Goal: Task Accomplishment & Management: Complete application form

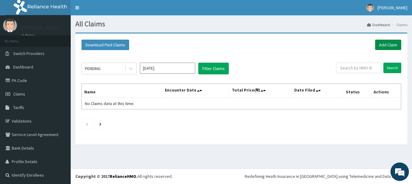
click at [382, 43] on link "Add Claim" at bounding box center [389, 45] width 26 height 10
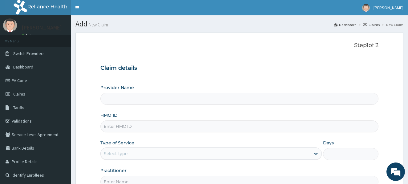
click at [118, 128] on input "HMO ID" at bounding box center [239, 127] width 278 height 12
type input "[GEOGRAPHIC_DATA]"
paste input "KSB/10705/B"
type input "KSB/10705/B"
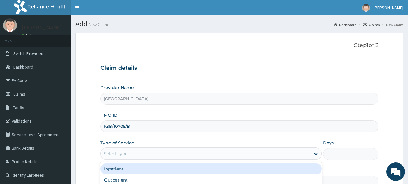
click at [122, 154] on div "Select type" at bounding box center [116, 154] width 24 height 6
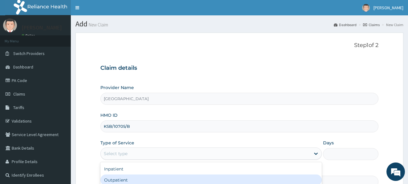
click at [110, 181] on div "Outpatient" at bounding box center [211, 180] width 222 height 11
type input "1"
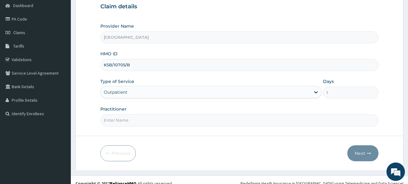
click at [115, 125] on input "Practitioner" at bounding box center [239, 121] width 278 height 12
type input "Dr [PERSON_NAME]"
click at [359, 154] on button "Next" at bounding box center [362, 154] width 31 height 16
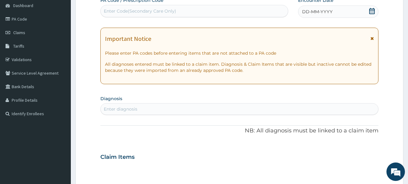
click at [341, 12] on div "DD-MM-YYYY" at bounding box center [338, 12] width 80 height 12
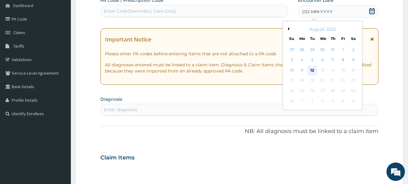
click at [311, 70] on div "12" at bounding box center [312, 70] width 9 height 9
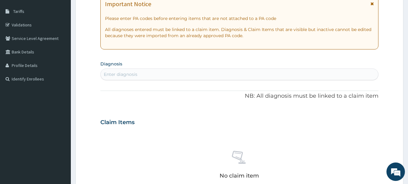
scroll to position [98, 0]
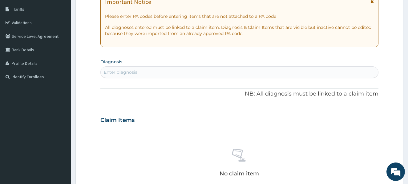
click at [115, 71] on div "Enter diagnosis" at bounding box center [121, 72] width 34 height 6
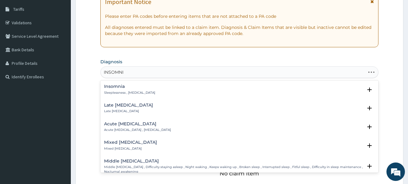
type input "[MEDICAL_DATA]"
click at [112, 86] on h4 "Insomnia" at bounding box center [129, 86] width 51 height 5
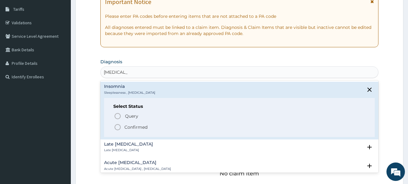
click at [117, 127] on icon "status option filled" at bounding box center [117, 127] width 7 height 7
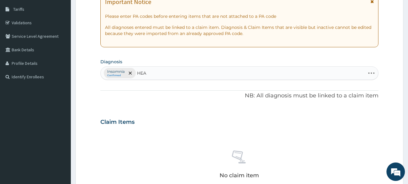
type input "HEAD"
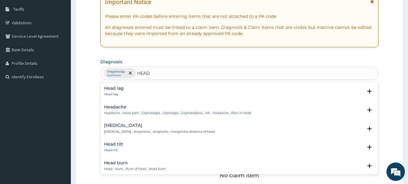
click at [117, 107] on h4 "Headache" at bounding box center [177, 107] width 147 height 5
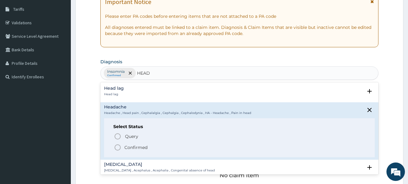
click at [117, 147] on icon "status option filled" at bounding box center [117, 147] width 7 height 7
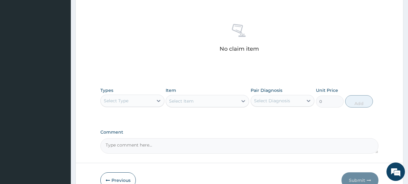
scroll to position [234, 0]
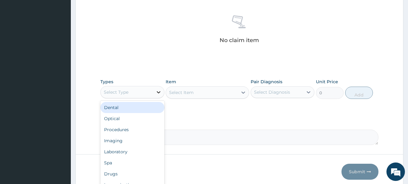
click at [158, 91] on icon at bounding box center [158, 92] width 6 height 6
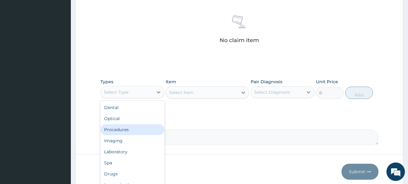
click at [127, 129] on div "Procedures" at bounding box center [132, 129] width 64 height 11
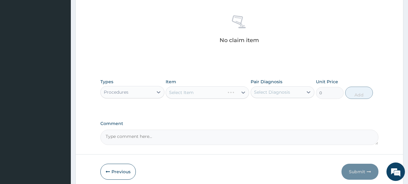
click at [243, 92] on div "Select Item" at bounding box center [207, 92] width 83 height 12
click at [307, 91] on icon at bounding box center [309, 92] width 4 height 2
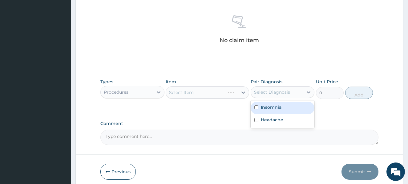
click at [256, 107] on input "checkbox" at bounding box center [256, 108] width 4 height 4
checkbox input "true"
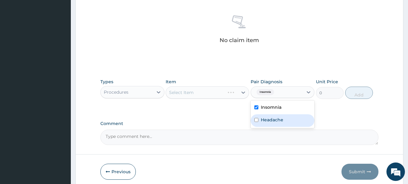
click at [256, 119] on input "checkbox" at bounding box center [256, 120] width 4 height 4
checkbox input "true"
click at [243, 93] on icon at bounding box center [243, 93] width 4 height 2
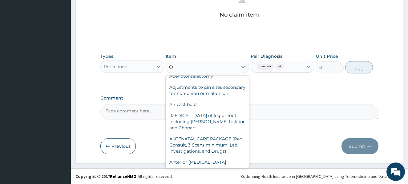
scroll to position [0, 0]
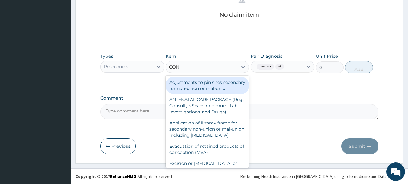
type input "CONS"
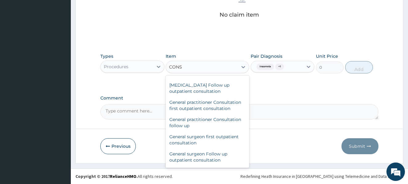
scroll to position [378, 0]
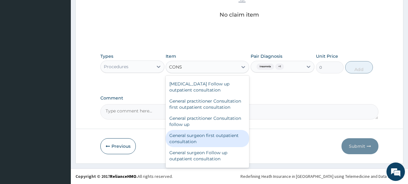
click at [229, 147] on div "General surgeon first outpatient consultation" at bounding box center [207, 138] width 83 height 17
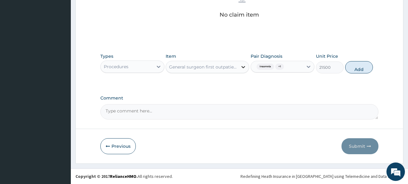
click at [243, 67] on icon at bounding box center [243, 67] width 4 height 2
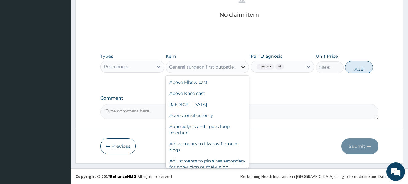
scroll to position [7688, 0]
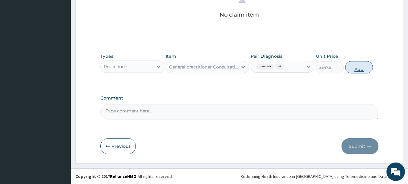
click at [353, 72] on button "Add" at bounding box center [359, 67] width 28 height 12
type input "0"
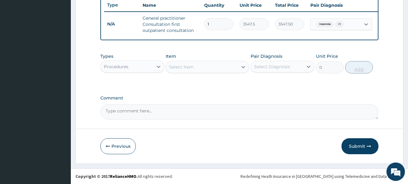
scroll to position [238, 0]
click at [157, 65] on icon at bounding box center [158, 67] width 6 height 6
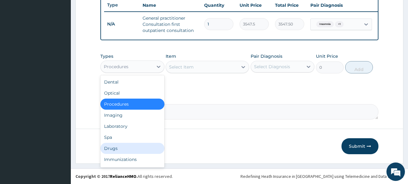
click at [121, 147] on div "Drugs" at bounding box center [132, 148] width 64 height 11
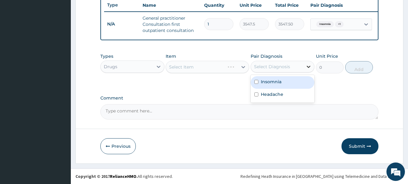
click at [308, 66] on icon at bounding box center [308, 67] width 6 height 6
click at [255, 82] on input "checkbox" at bounding box center [256, 82] width 4 height 4
checkbox input "true"
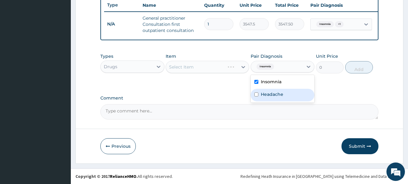
click at [256, 94] on input "checkbox" at bounding box center [256, 95] width 4 height 4
checkbox input "true"
click at [244, 66] on div "Select Item" at bounding box center [207, 67] width 83 height 12
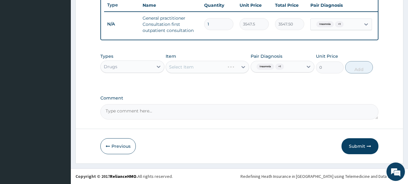
click at [244, 66] on div "Select Item" at bounding box center [207, 67] width 83 height 12
click at [244, 66] on icon at bounding box center [243, 67] width 4 height 2
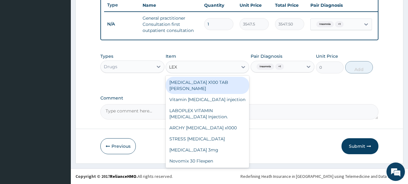
type input "LEXO"
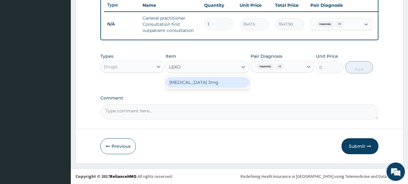
click at [226, 82] on div "Lexotan 3mg" at bounding box center [207, 82] width 83 height 11
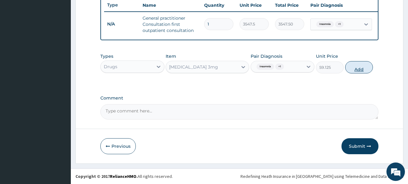
click at [360, 69] on button "Add" at bounding box center [359, 67] width 28 height 12
type input "0"
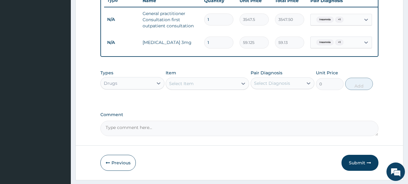
type input "0.00"
type input "3"
type input "177.38"
type input "3"
click at [243, 85] on icon at bounding box center [243, 84] width 4 height 2
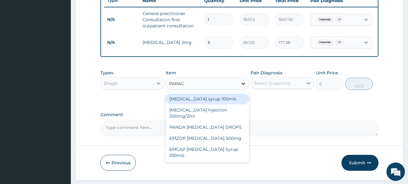
type input "PARACE"
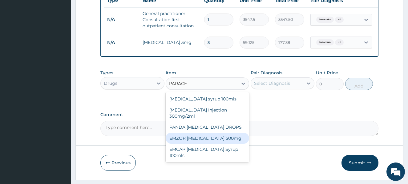
click at [237, 144] on div "EMZOR PARACETAMOL 500mg" at bounding box center [207, 138] width 83 height 11
type input "23.65"
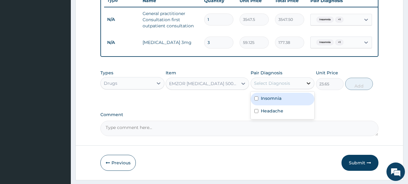
click at [308, 86] on icon at bounding box center [308, 83] width 6 height 6
click at [255, 101] on input "checkbox" at bounding box center [256, 99] width 4 height 4
checkbox input "true"
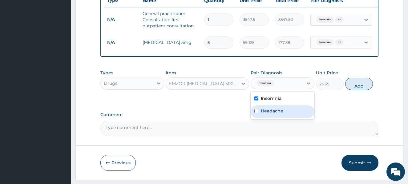
click at [255, 113] on input "checkbox" at bounding box center [256, 111] width 4 height 4
checkbox input "true"
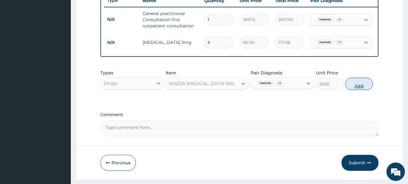
click at [359, 89] on button "Add" at bounding box center [359, 84] width 28 height 12
type input "0"
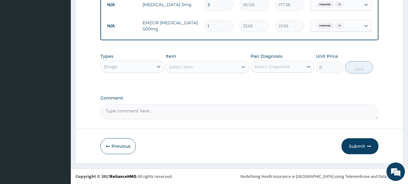
scroll to position [281, 0]
click at [358, 145] on button "Submit" at bounding box center [359, 147] width 37 height 16
